Goal: Information Seeking & Learning: Learn about a topic

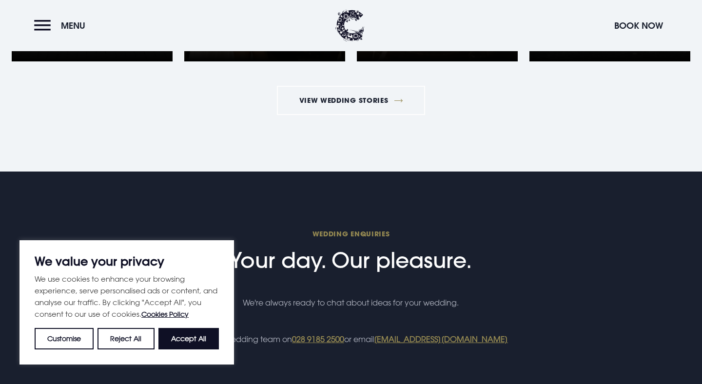
scroll to position [3439, 0]
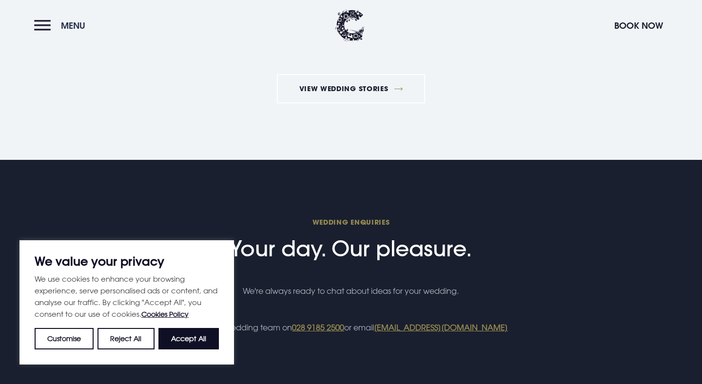
click at [41, 28] on button "Menu" at bounding box center [62, 25] width 56 height 21
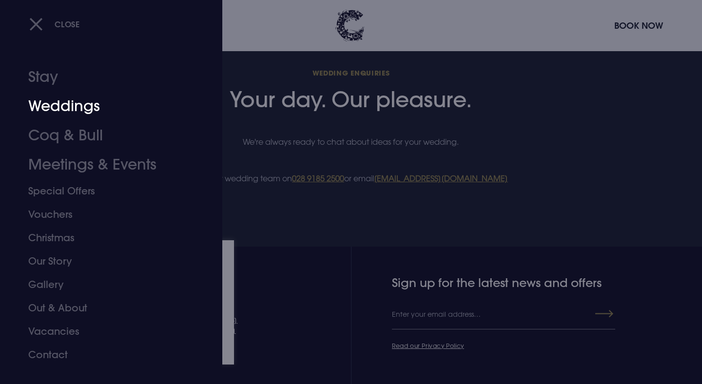
click at [57, 112] on link "Weddings" at bounding box center [105, 106] width 154 height 29
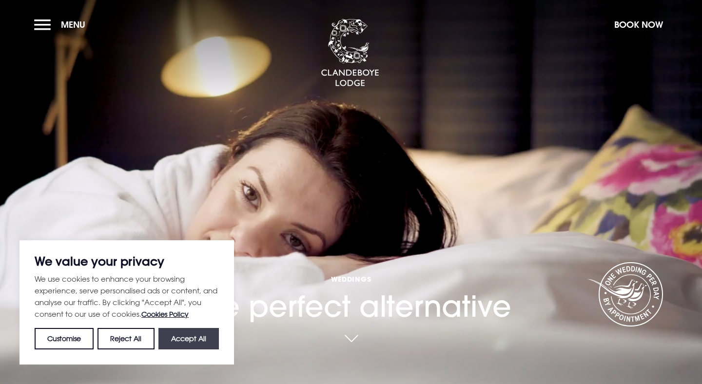
click at [188, 340] on button "Accept All" at bounding box center [189, 338] width 60 height 21
checkbox input "true"
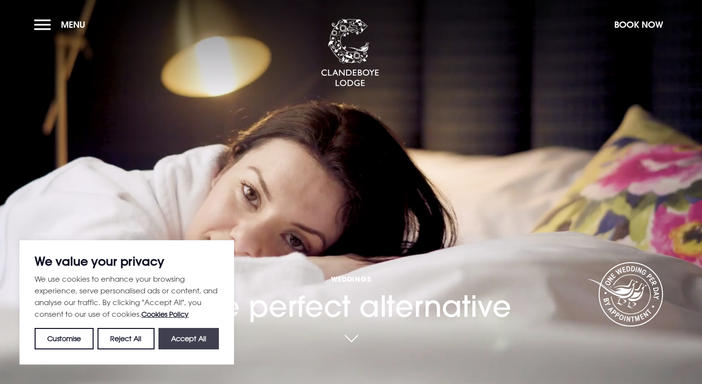
checkbox input "true"
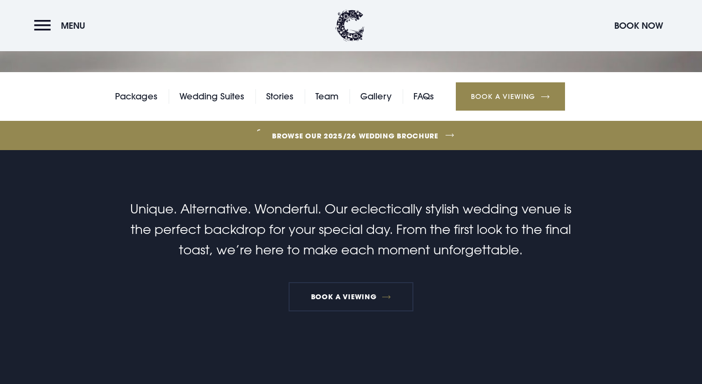
scroll to position [313, 0]
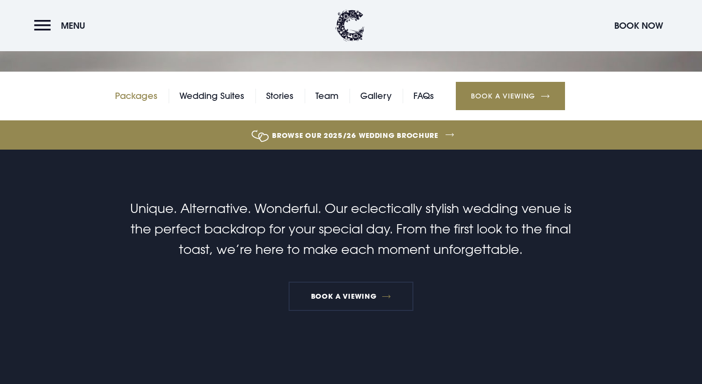
click at [137, 101] on link "Packages" at bounding box center [136, 96] width 42 height 15
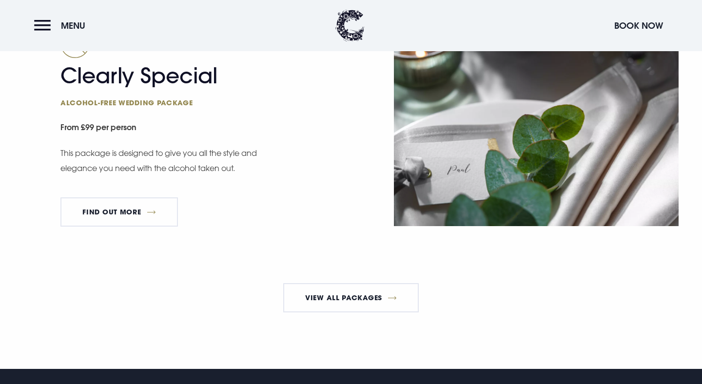
scroll to position [1723, 0]
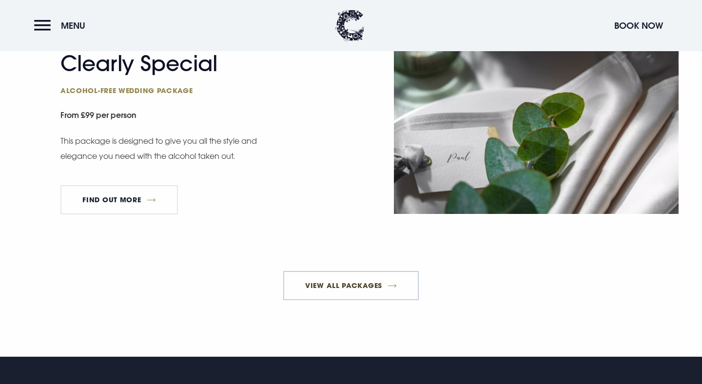
click at [353, 298] on link "View All Packages" at bounding box center [351, 285] width 136 height 29
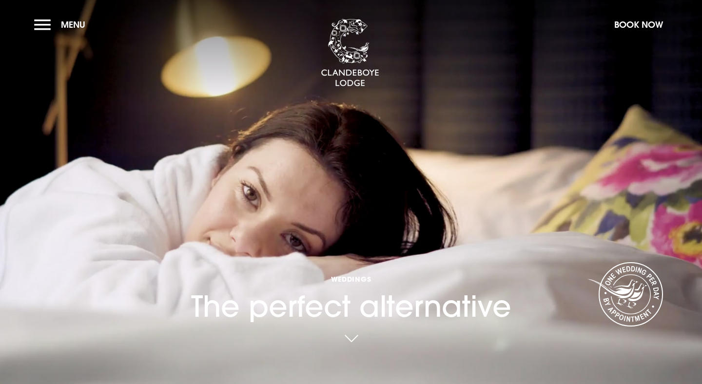
scroll to position [313, 0]
